Goal: Task Accomplishment & Management: Use online tool/utility

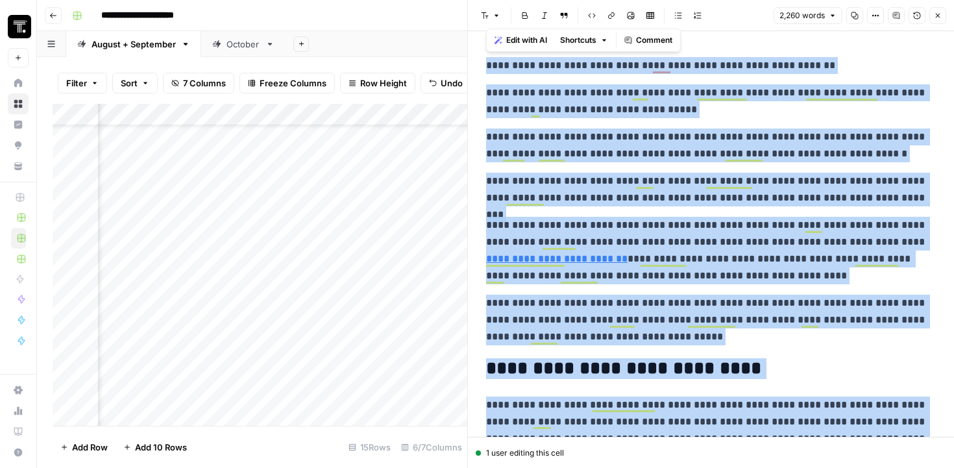
scroll to position [52, 287]
click at [55, 17] on icon "button" at bounding box center [53, 16] width 8 height 8
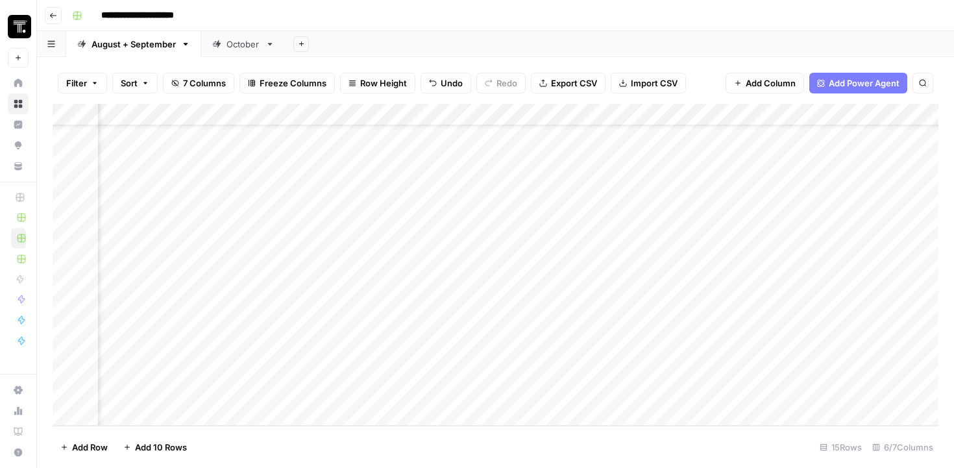
click at [55, 17] on icon "button" at bounding box center [53, 16] width 8 height 8
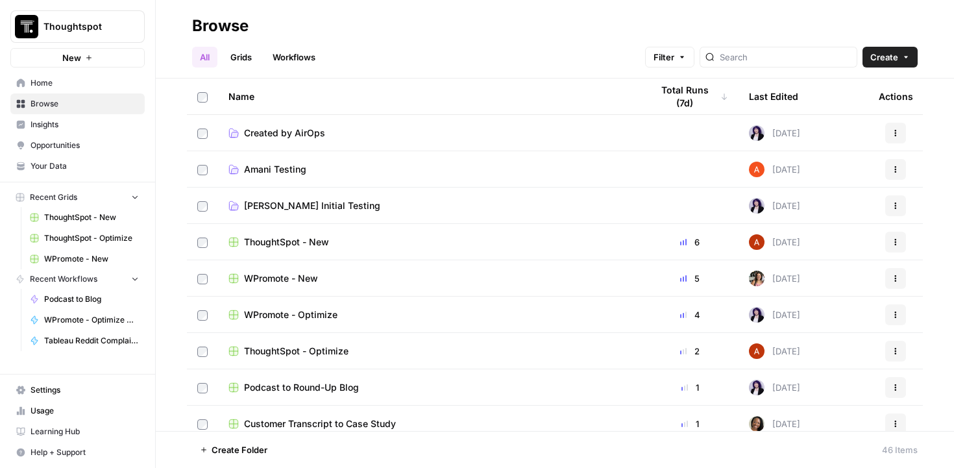
click at [292, 282] on span "WPromote - New" at bounding box center [281, 278] width 74 height 13
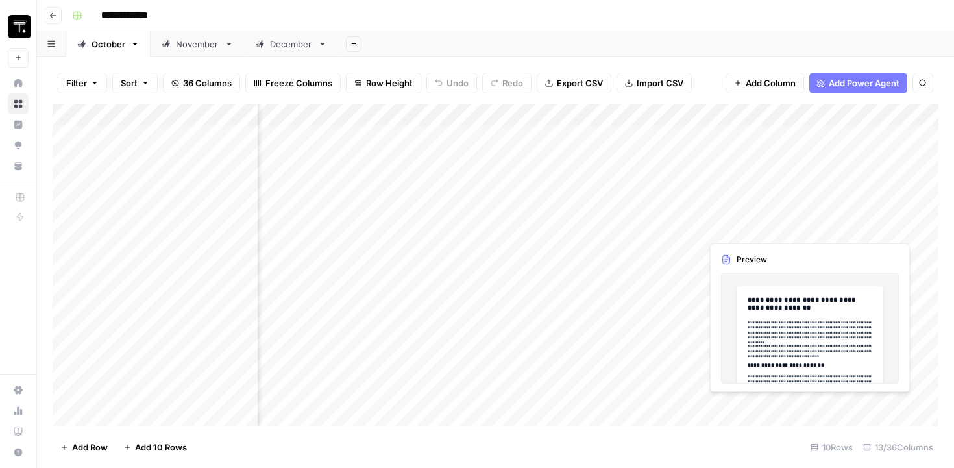
scroll to position [0, 444]
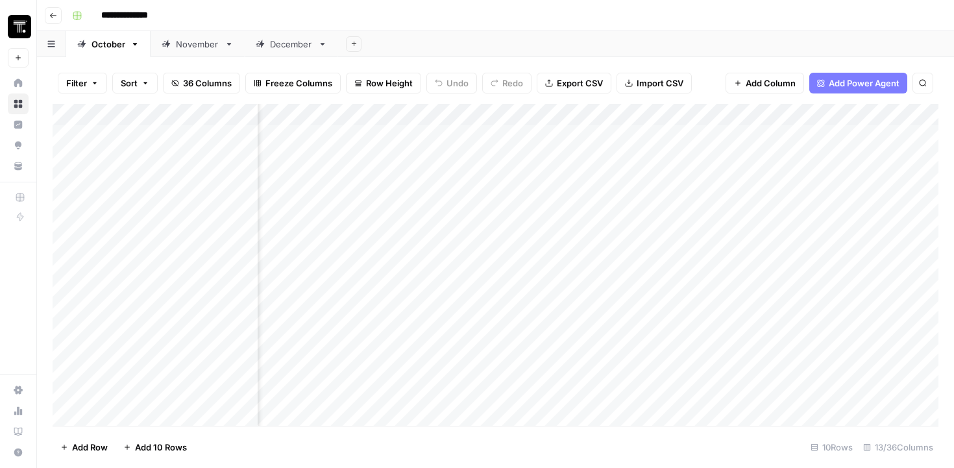
click at [761, 195] on div "Add Column" at bounding box center [496, 265] width 886 height 322
click at [798, 193] on div "Add Column" at bounding box center [496, 265] width 886 height 322
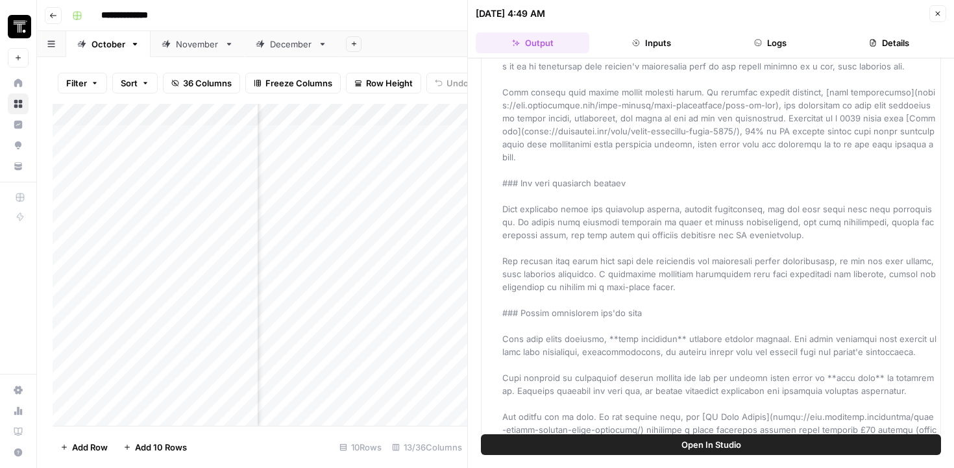
scroll to position [153, 0]
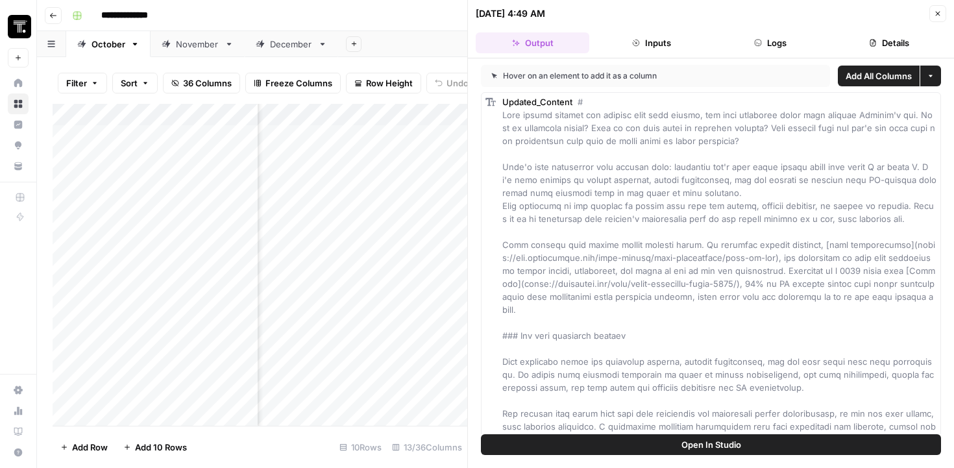
click at [937, 13] on icon "button" at bounding box center [938, 14] width 5 height 5
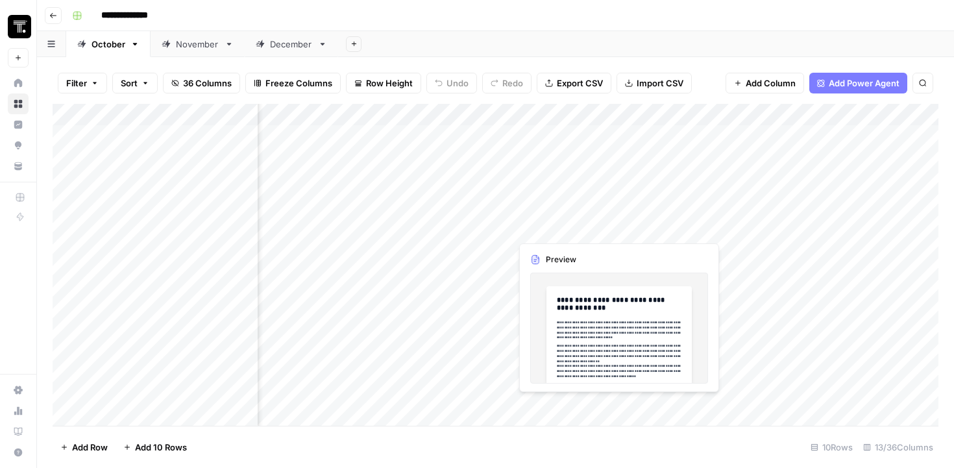
scroll to position [0, 882]
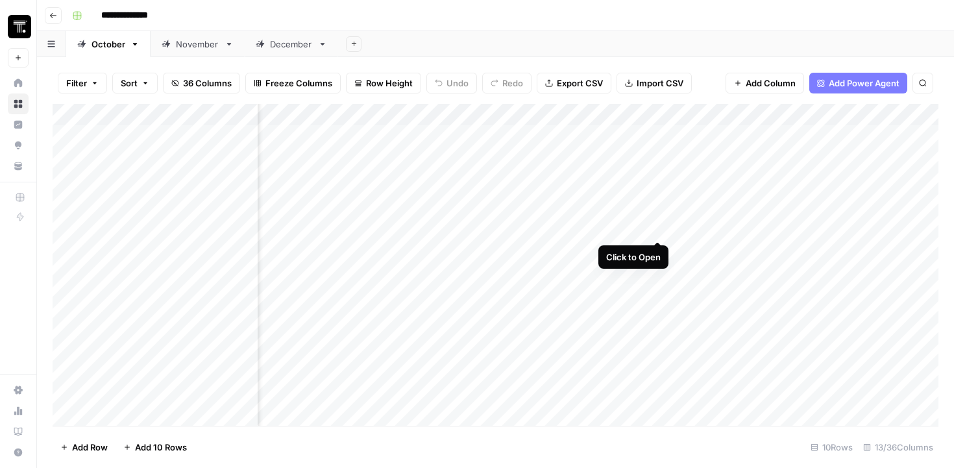
click at [658, 191] on div "Add Column" at bounding box center [496, 265] width 886 height 322
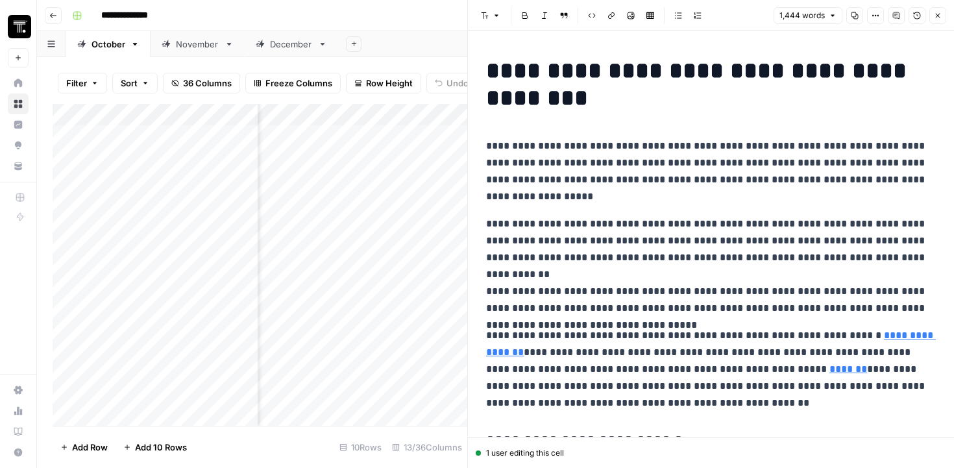
click at [856, 9] on button "Copy" at bounding box center [854, 15] width 17 height 17
click at [914, 17] on icon "button" at bounding box center [917, 16] width 8 height 8
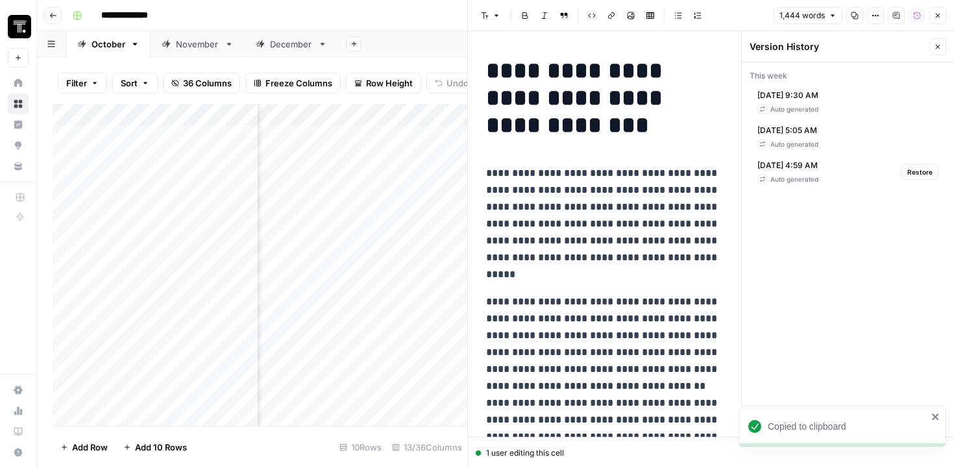
click at [793, 183] on div "Auto generated" at bounding box center [788, 179] width 61 height 10
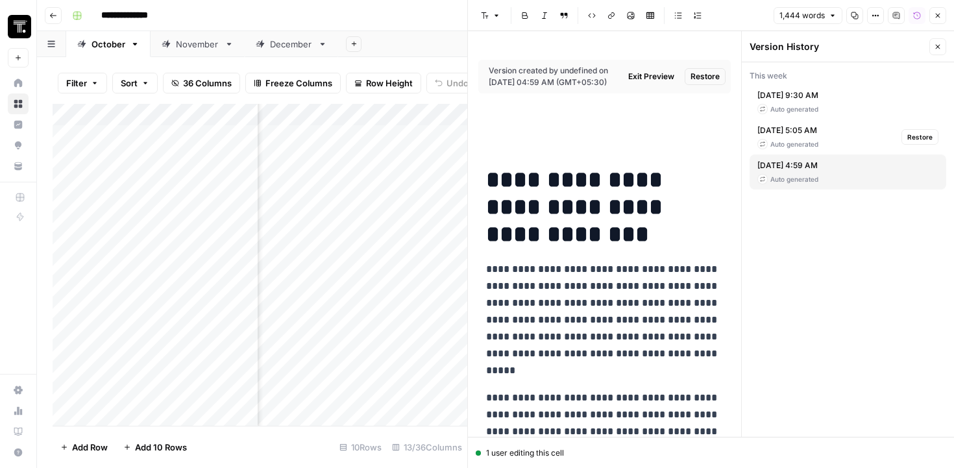
click at [785, 137] on div "Oct 11, 2025 5:05 AM Auto generated" at bounding box center [788, 137] width 61 height 25
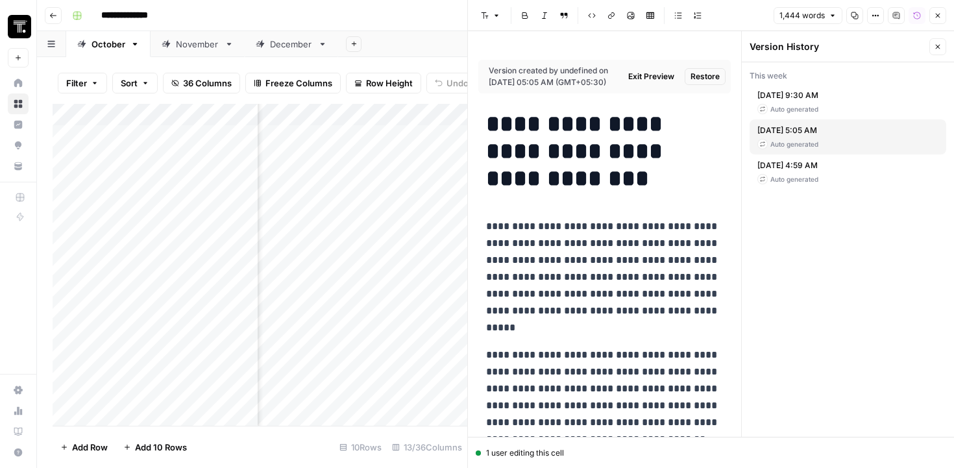
click at [810, 88] on div "Oct 11, 2025 9:30 AM Auto generated" at bounding box center [848, 101] width 197 height 35
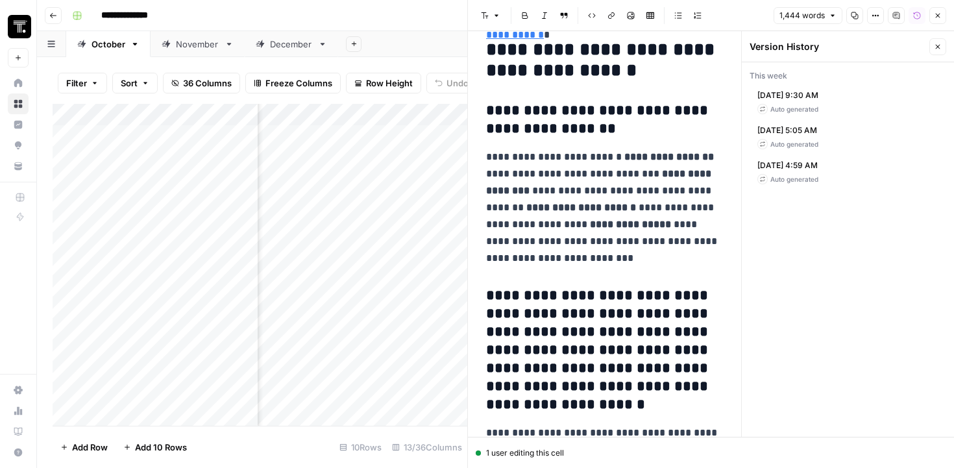
scroll to position [5224, 0]
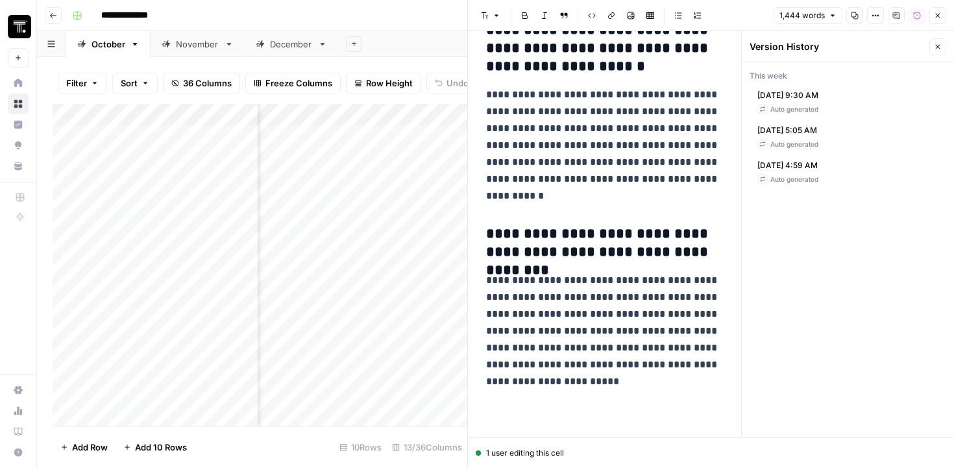
click at [939, 40] on button "Close" at bounding box center [938, 46] width 17 height 17
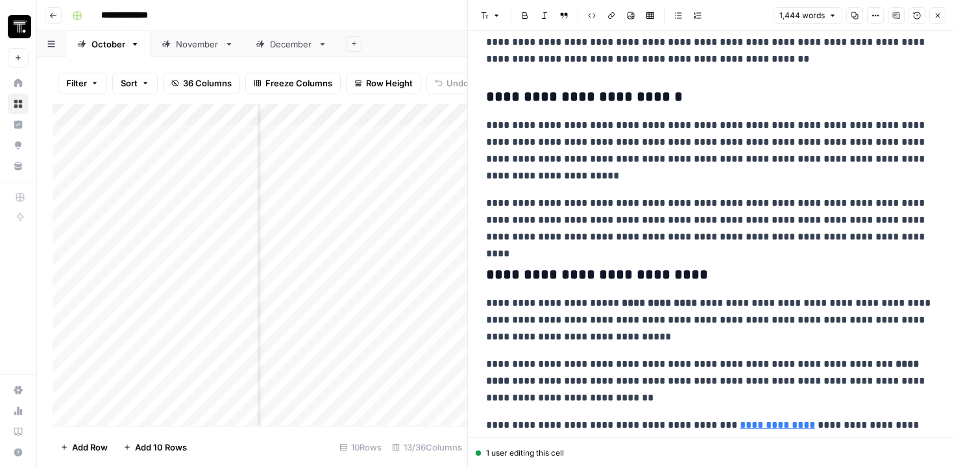
scroll to position [0, 0]
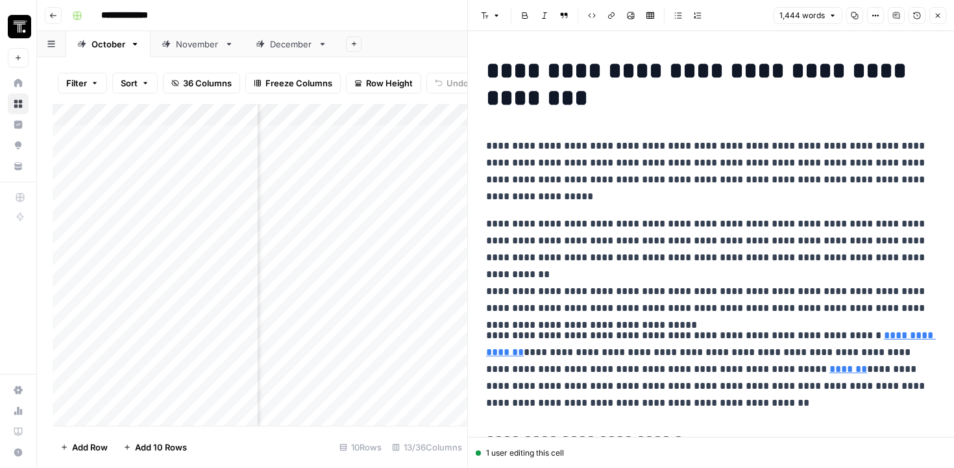
click at [939, 9] on button "Close" at bounding box center [938, 15] width 17 height 17
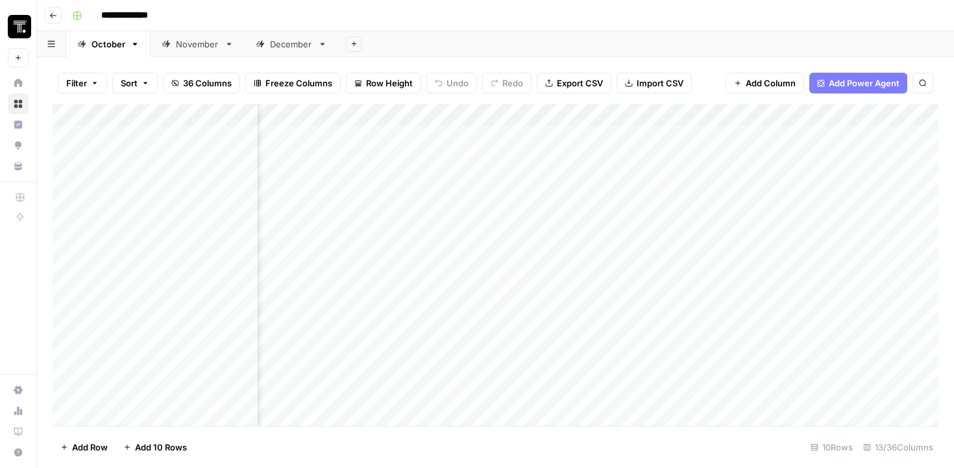
scroll to position [1, 0]
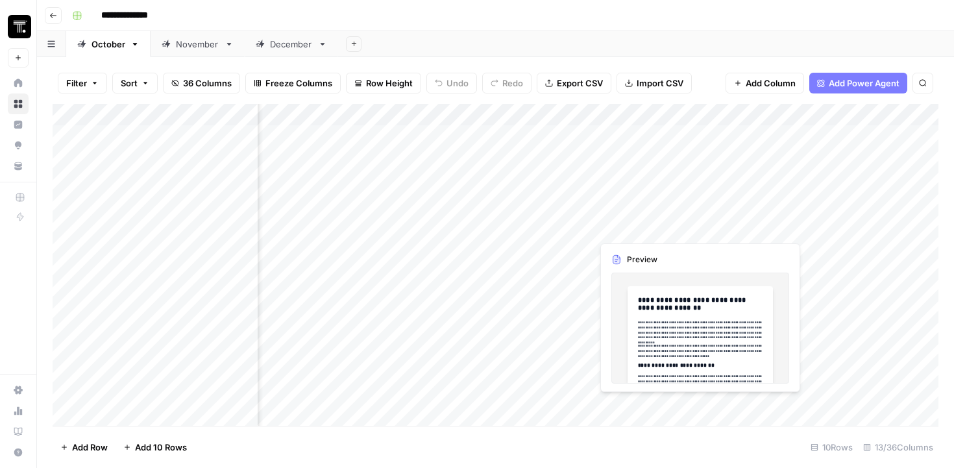
click at [631, 217] on div "Add Column" at bounding box center [496, 265] width 886 height 322
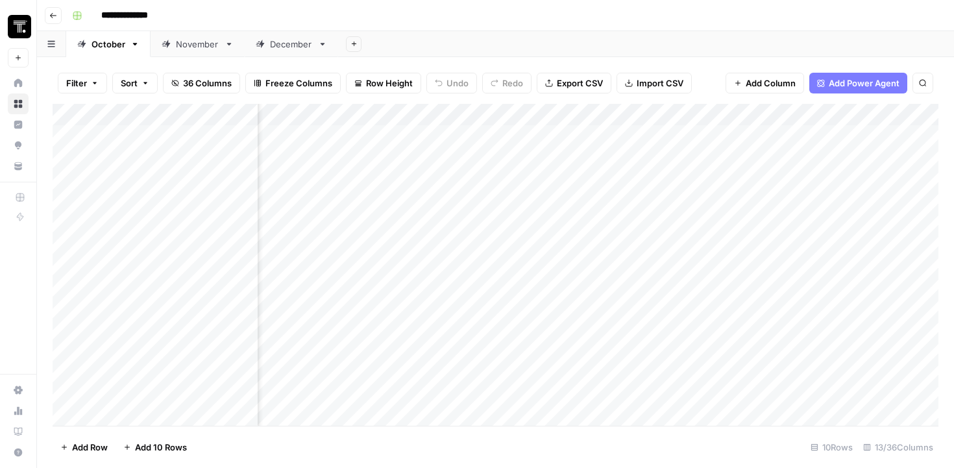
click at [696, 194] on div "Add Column" at bounding box center [496, 265] width 886 height 322
